Goal: Task Accomplishment & Management: Complete application form

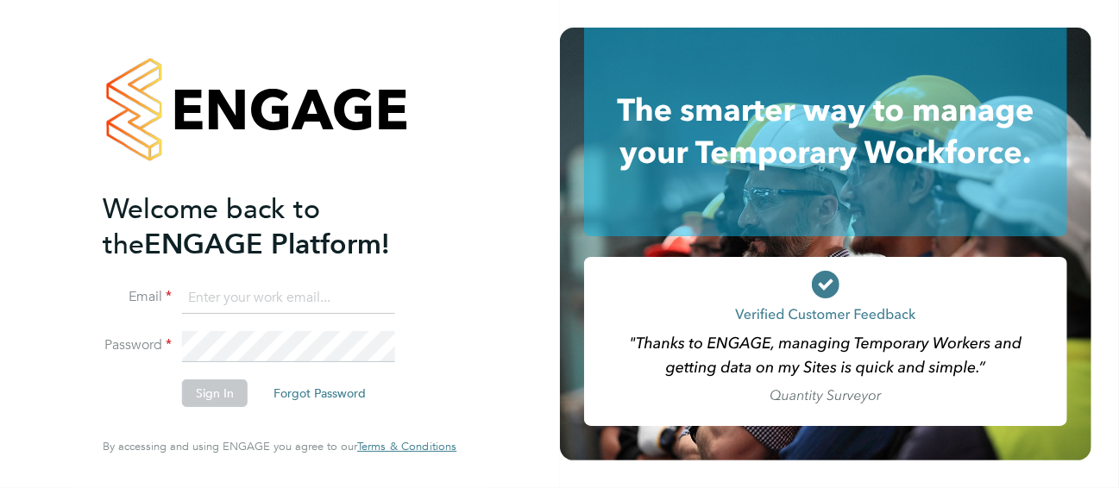
click at [273, 299] on input at bounding box center [288, 298] width 213 height 31
type input "[PERSON_NAME][EMAIL_ADDRESS][PERSON_NAME][PERSON_NAME][DOMAIN_NAME]"
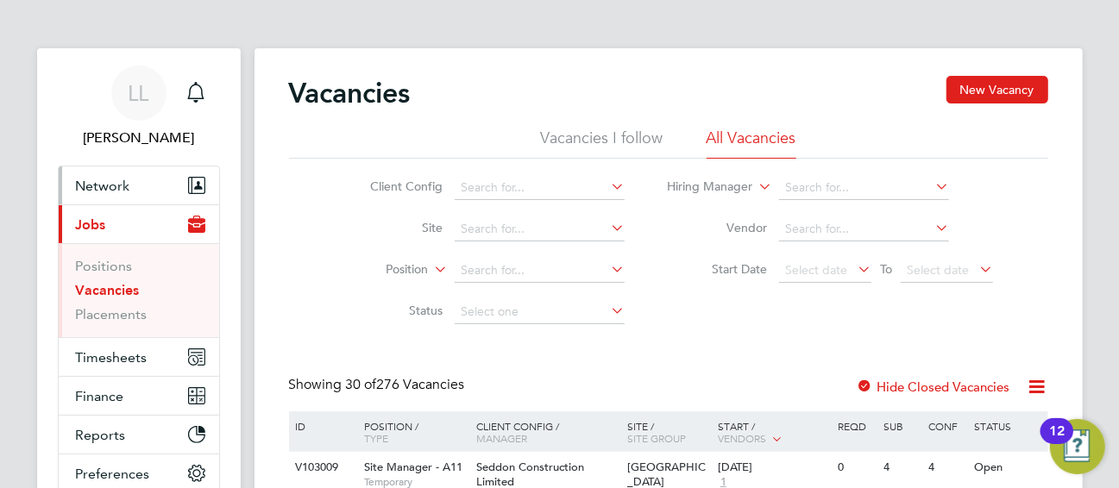
click at [116, 188] on span "Network" at bounding box center [103, 186] width 54 height 16
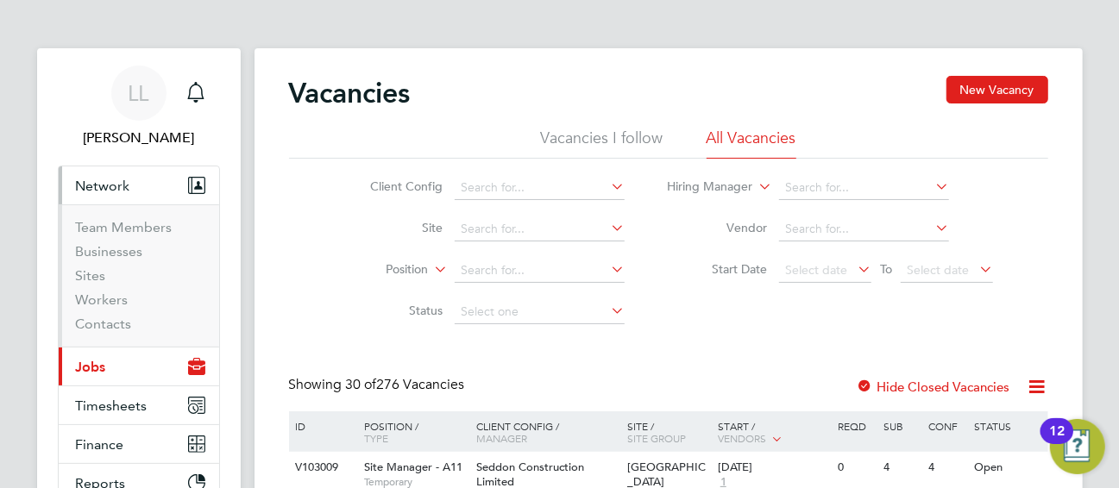
click at [133, 217] on ul "Team Members Businesses Sites Workers Contacts" at bounding box center [139, 276] width 161 height 142
click at [144, 229] on link "Team Members" at bounding box center [124, 227] width 97 height 16
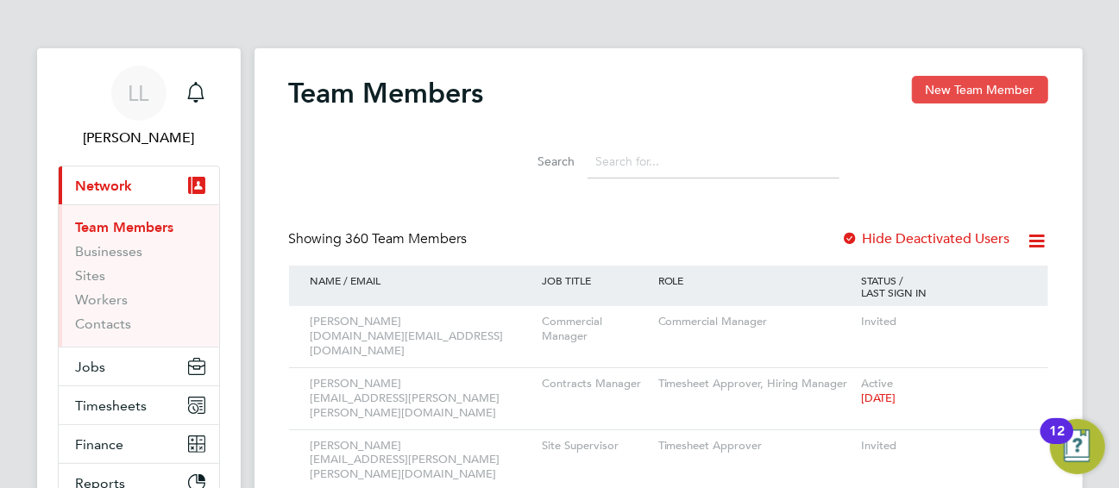
click at [963, 85] on button "New Team Member" at bounding box center [980, 90] width 136 height 28
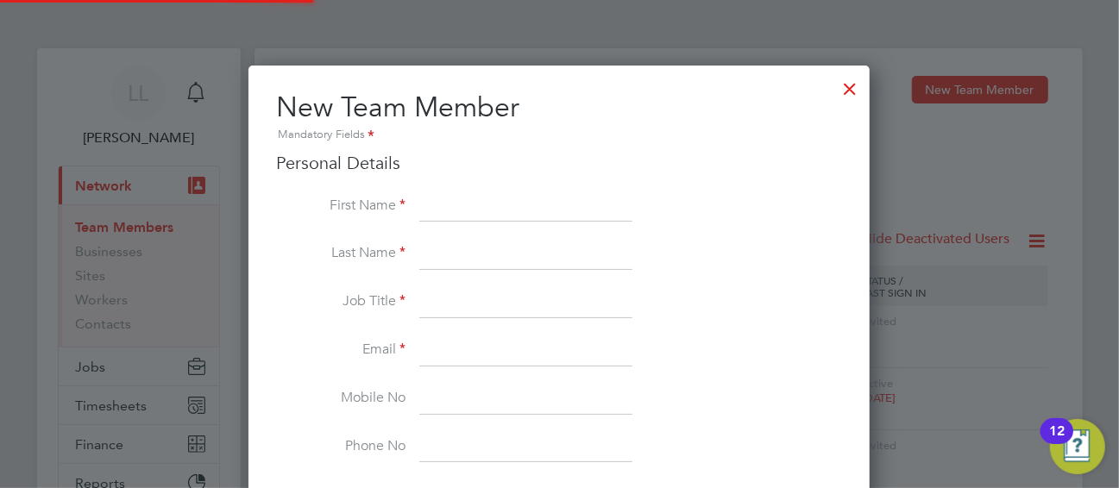
scroll to position [1059, 622]
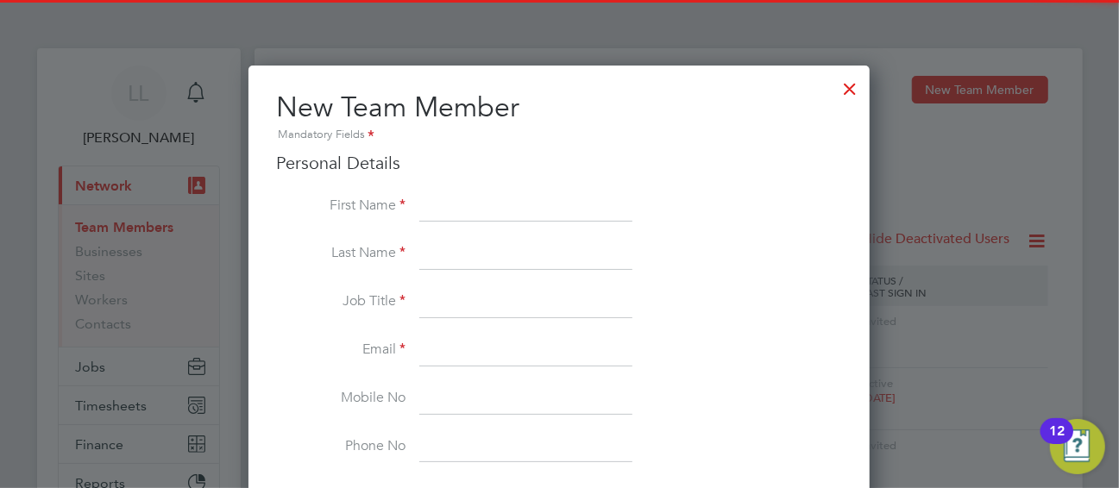
click at [463, 200] on input at bounding box center [525, 207] width 213 height 31
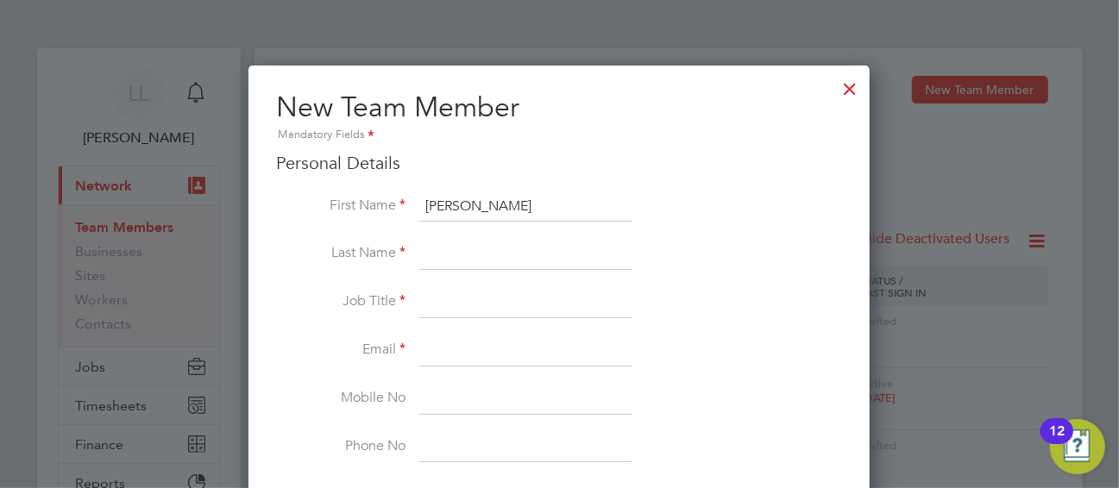
type input "[PERSON_NAME]"
type input "r"
type input "Plastering Manager"
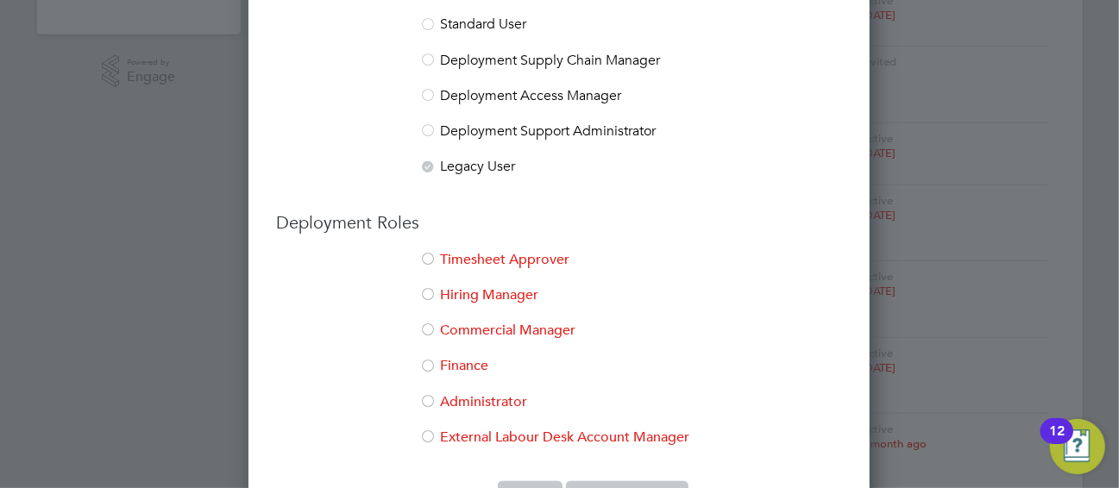
scroll to position [556, 0]
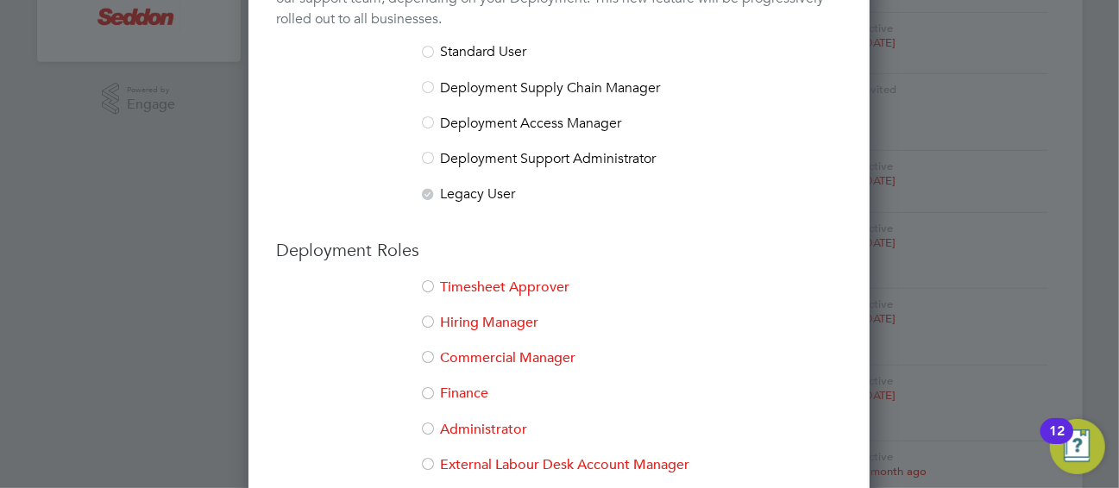
type input "[PERSON_NAME][EMAIL_ADDRESS][PERSON_NAME][PERSON_NAME][DOMAIN_NAME]"
click at [428, 283] on div at bounding box center [427, 288] width 17 height 17
click at [432, 319] on div at bounding box center [427, 323] width 17 height 17
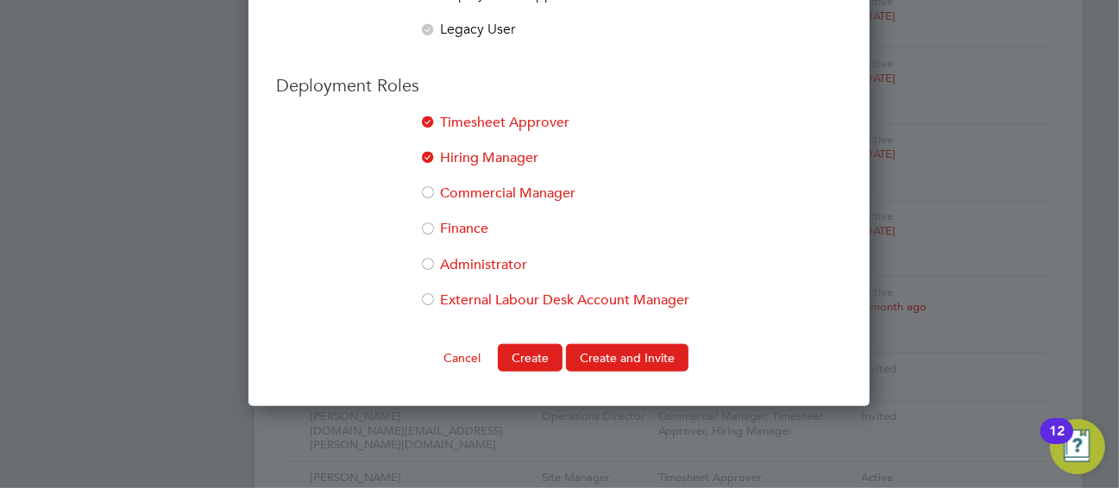
scroll to position [843, 0]
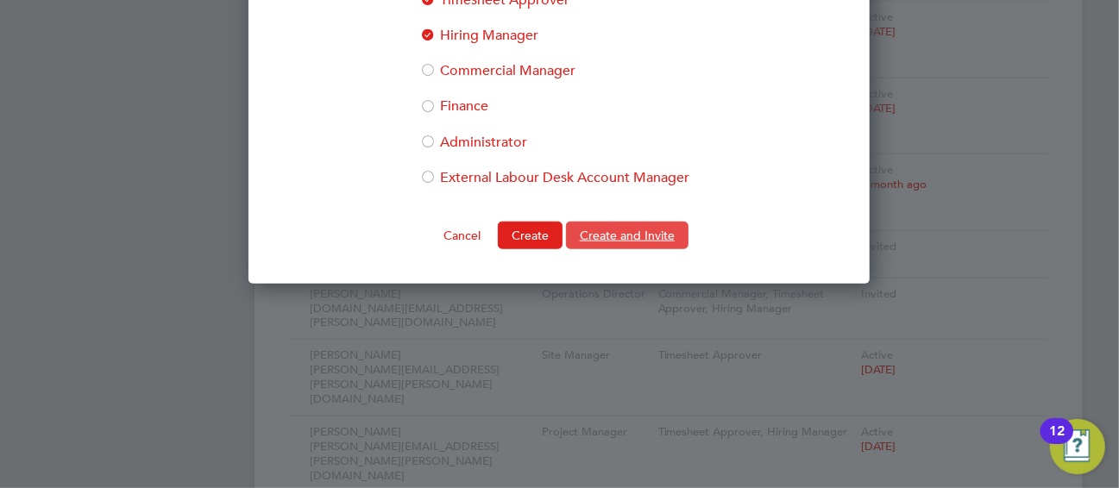
click at [611, 232] on button "Create and Invite" at bounding box center [627, 236] width 123 height 28
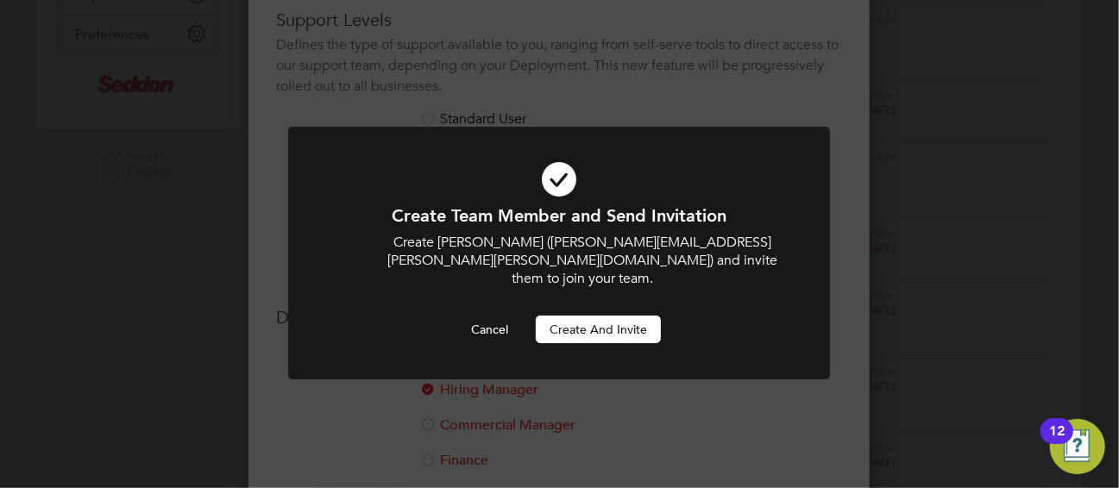
click at [640, 319] on button "Create and invite" at bounding box center [598, 330] width 125 height 28
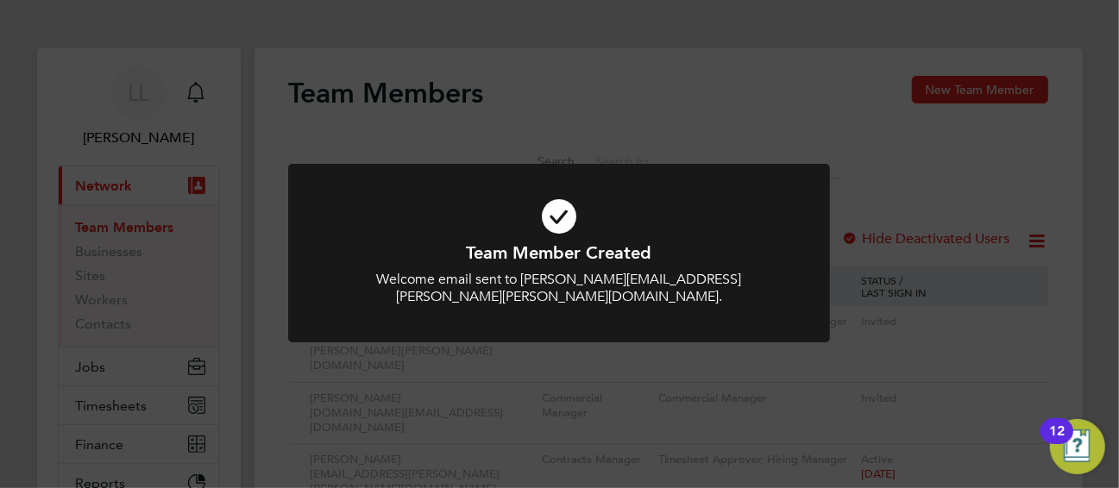
click at [553, 95] on div "Team Member Created Welcome email sent to [PERSON_NAME][EMAIL_ADDRESS][PERSON_N…" at bounding box center [559, 244] width 1119 height 488
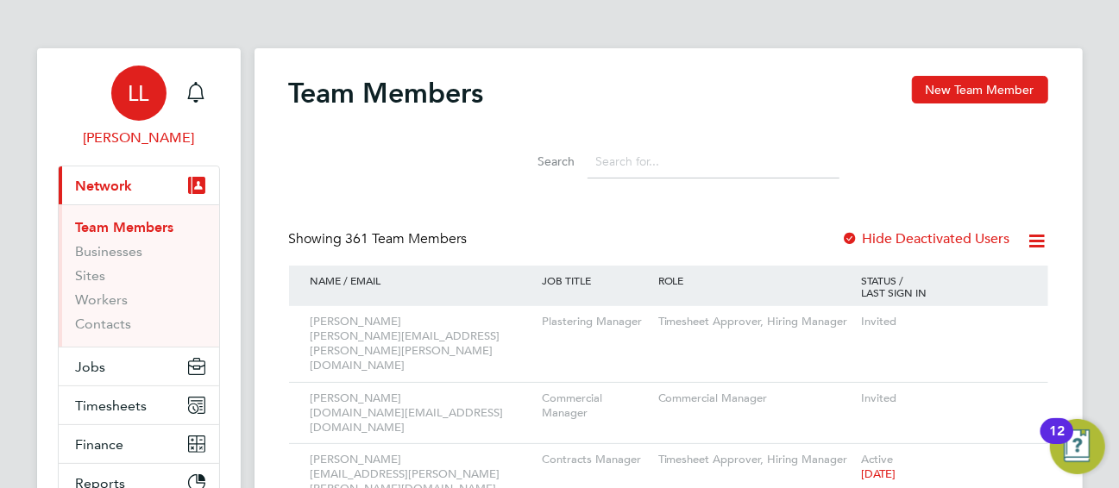
click at [153, 85] on div "LL" at bounding box center [138, 93] width 55 height 55
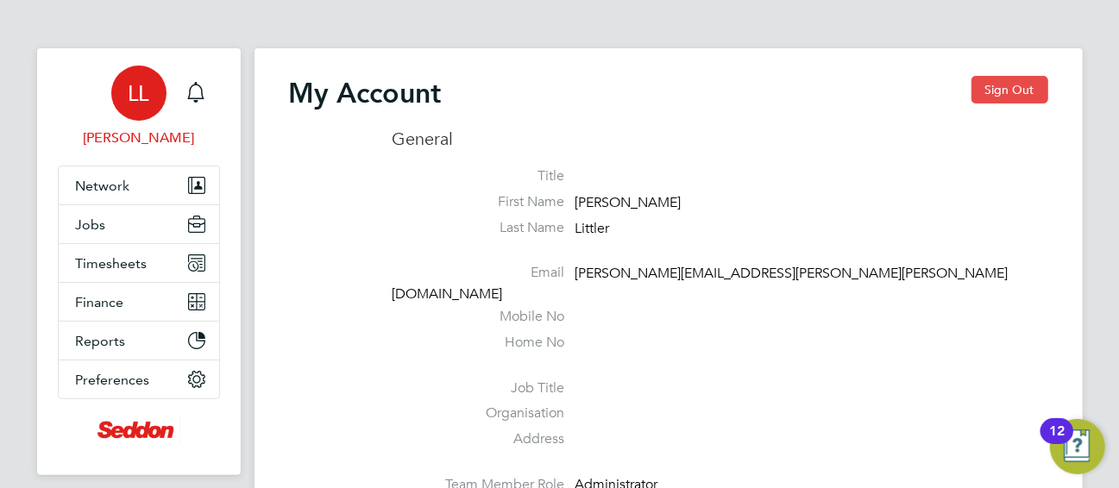
click at [1017, 93] on button "Sign Out" at bounding box center [1010, 90] width 77 height 28
